Goal: Task Accomplishment & Management: Use online tool/utility

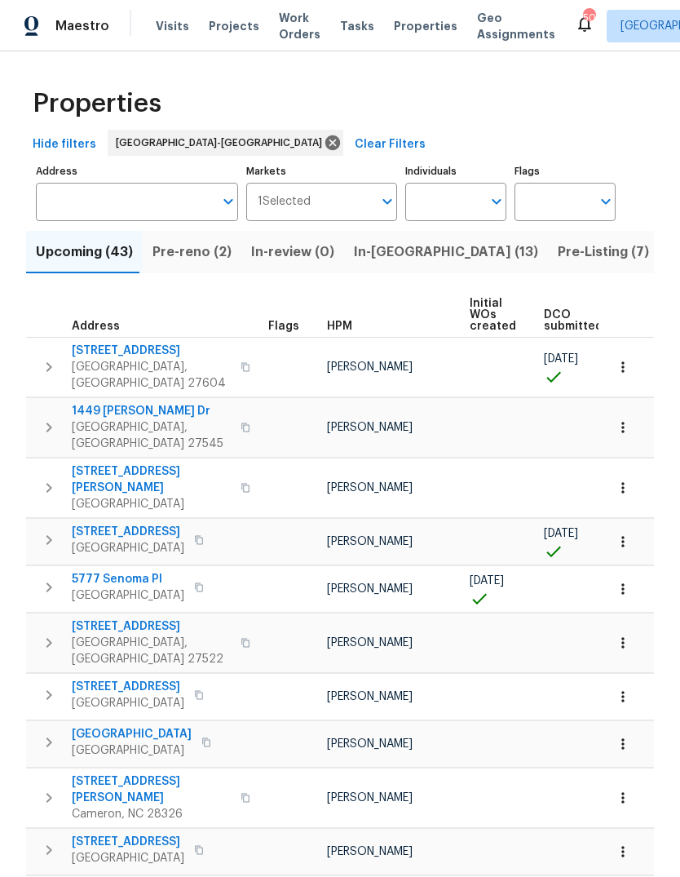
click at [558, 243] on span "Pre-Listing (7)" at bounding box center [603, 252] width 91 height 23
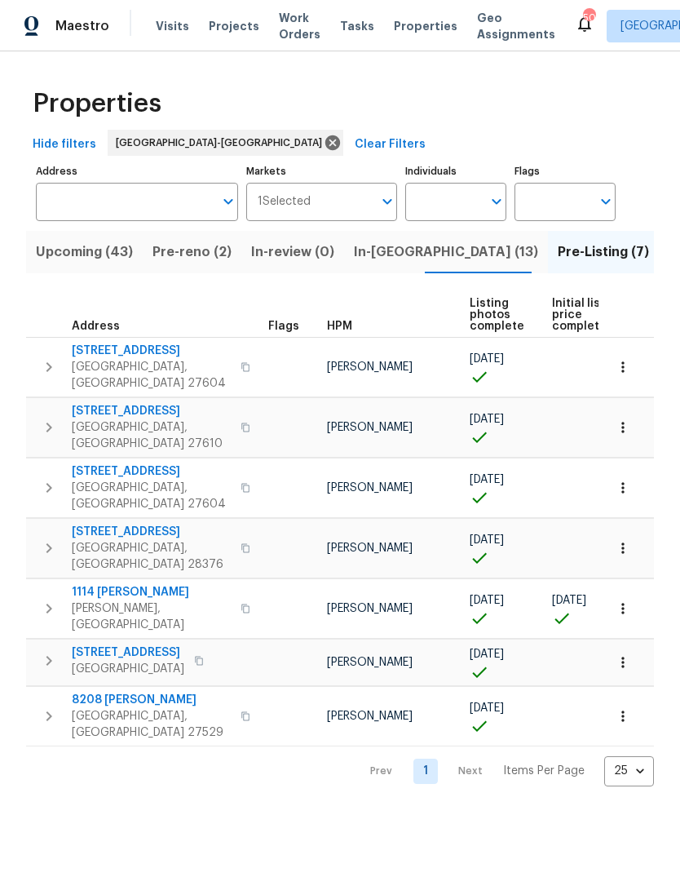
click at [198, 251] on span "Pre-reno (2)" at bounding box center [192, 252] width 79 height 23
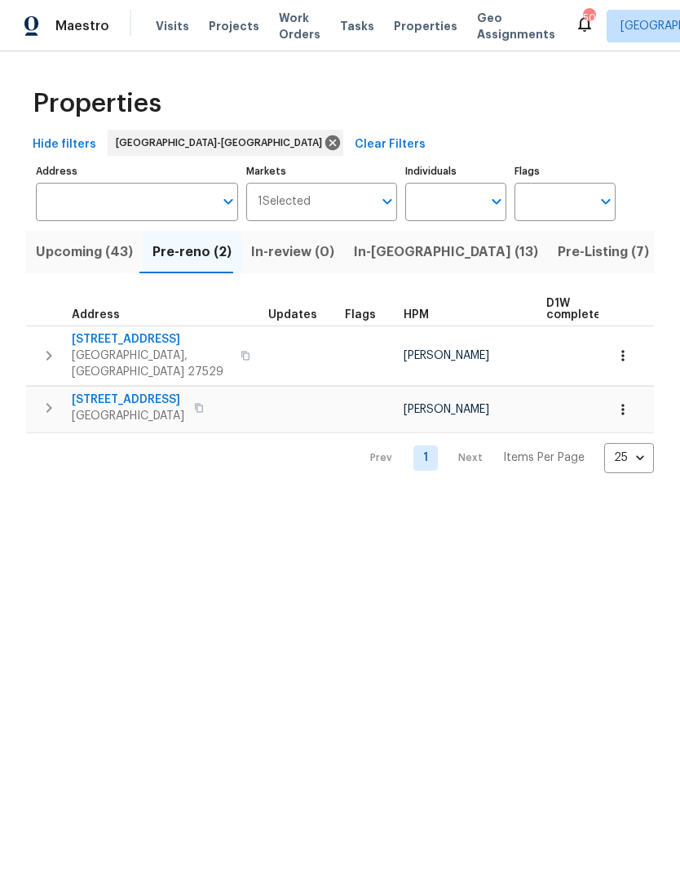
click at [64, 249] on span "Upcoming (43)" at bounding box center [84, 252] width 97 height 23
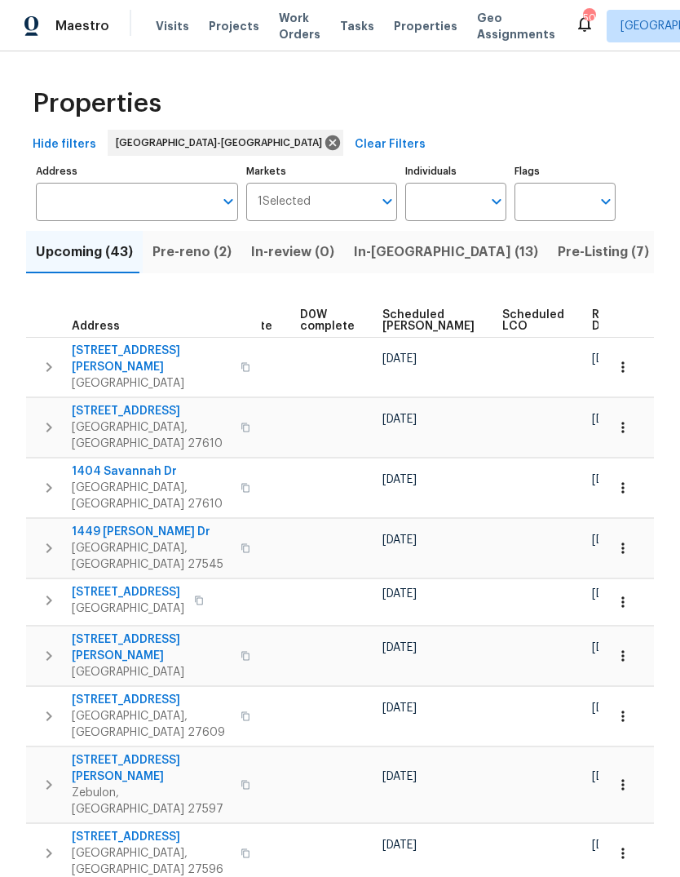
scroll to position [0, 427]
click at [593, 312] on span "Ready Date" at bounding box center [611, 320] width 36 height 23
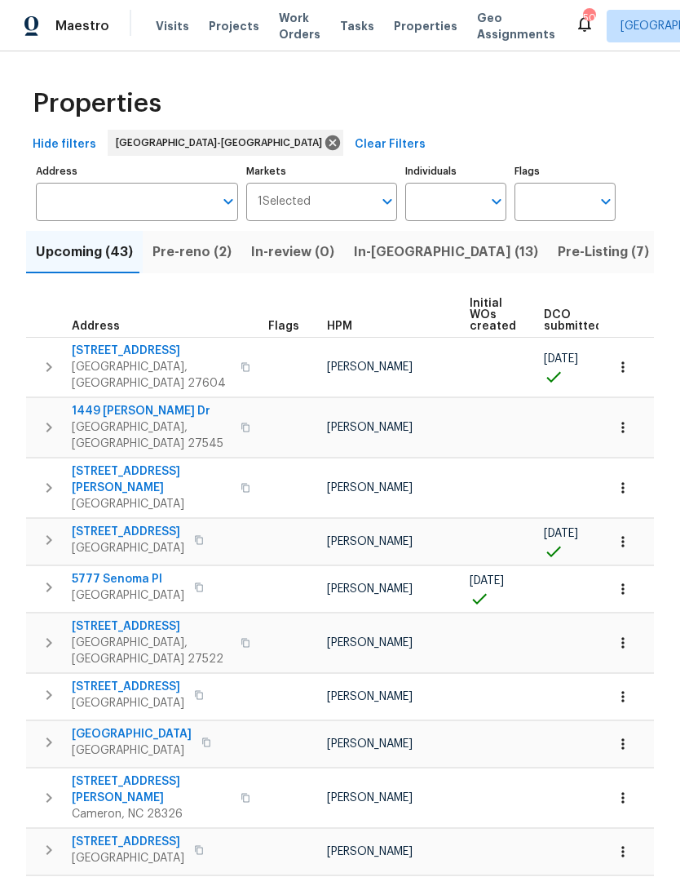
click at [51, 362] on icon "button" at bounding box center [49, 367] width 6 height 10
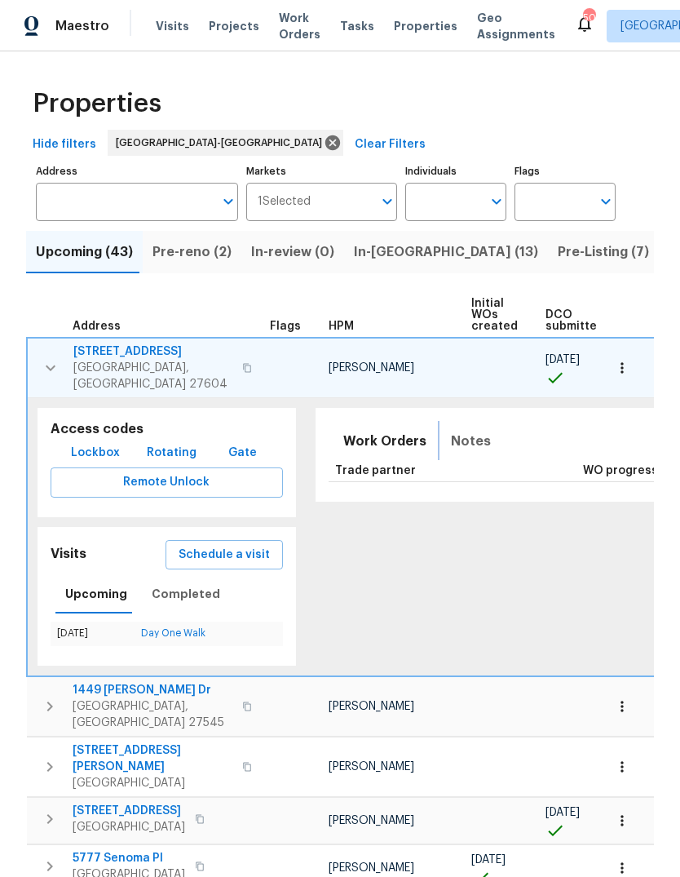
click at [455, 435] on span "Notes" at bounding box center [471, 441] width 40 height 23
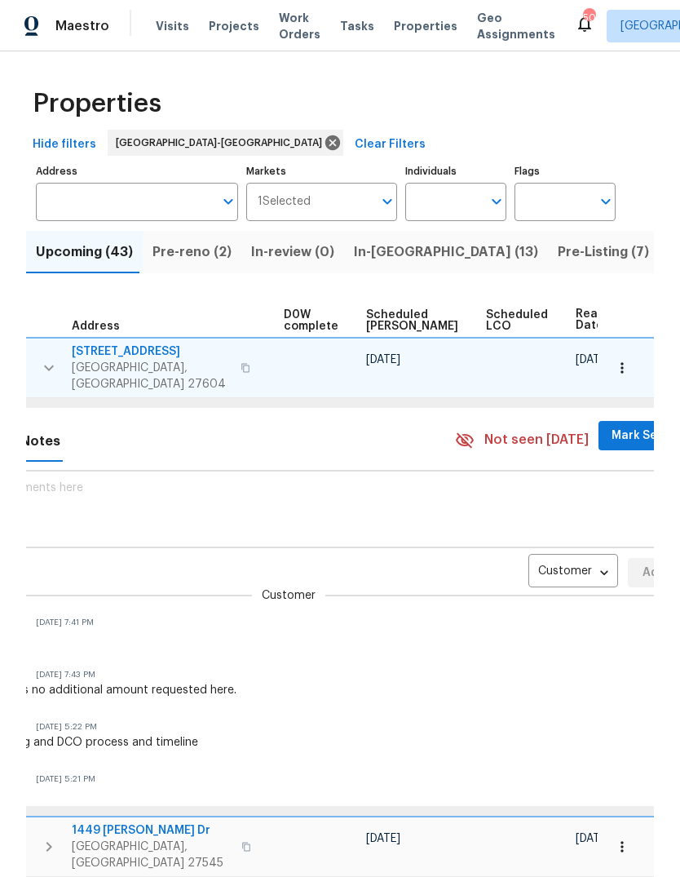
scroll to position [0, 430]
click at [551, 555] on body "Maestro Visits Projects Work Orders Tasks Properties Geo Assignments 50 [GEOGRA…" at bounding box center [340, 438] width 680 height 877
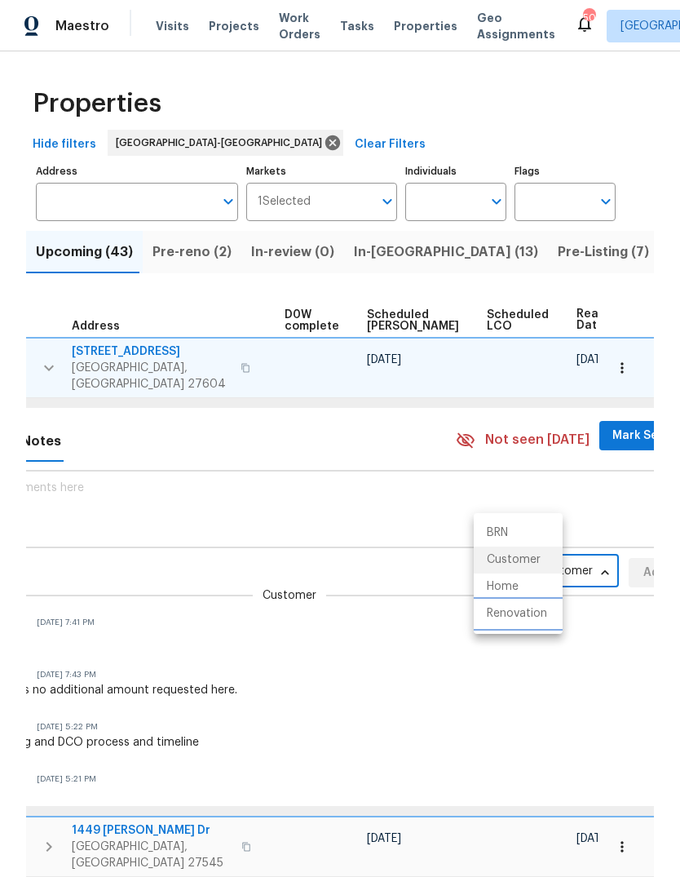
click at [524, 613] on li "Renovation" at bounding box center [518, 613] width 89 height 27
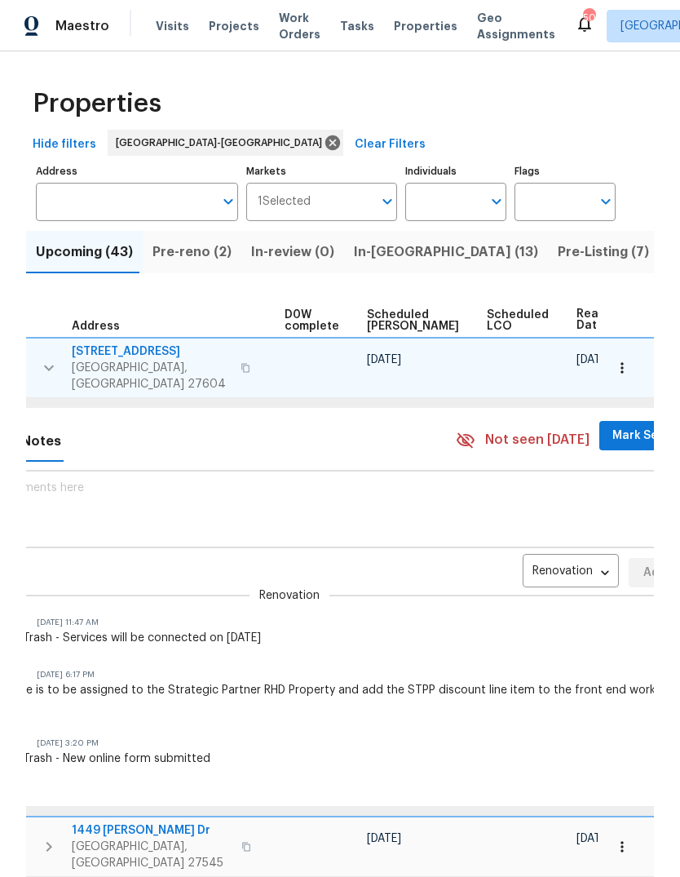
click at [627, 361] on icon "button" at bounding box center [622, 368] width 16 height 16
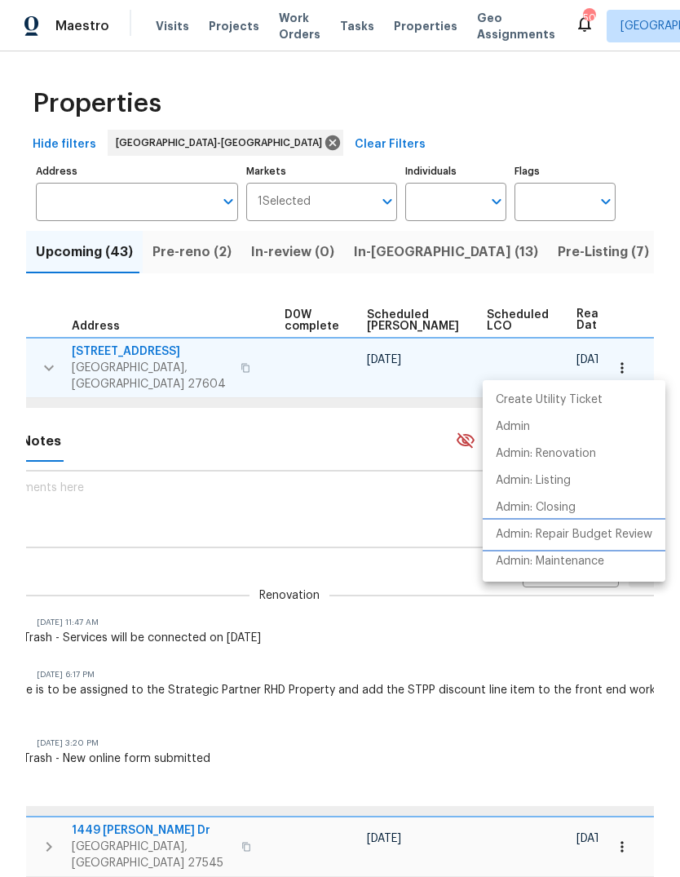
click at [620, 536] on p "Admin: Repair Budget Review" at bounding box center [574, 534] width 157 height 17
